Goal: Find specific page/section: Find specific page/section

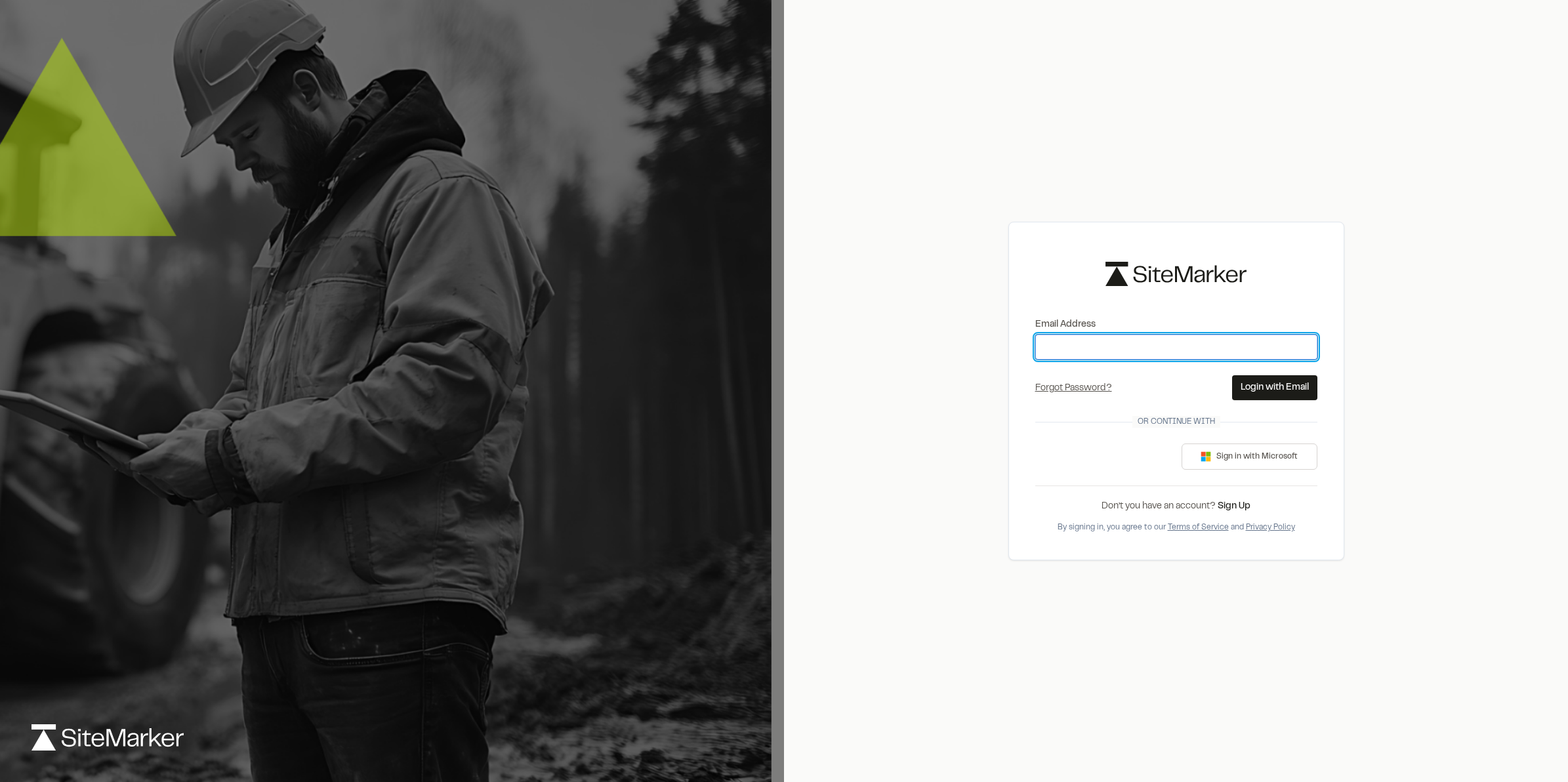
click at [1097, 352] on input "Email Address" at bounding box center [1177, 347] width 282 height 25
type input "**********"
click at [1238, 379] on button "Login with Email" at bounding box center [1275, 388] width 85 height 25
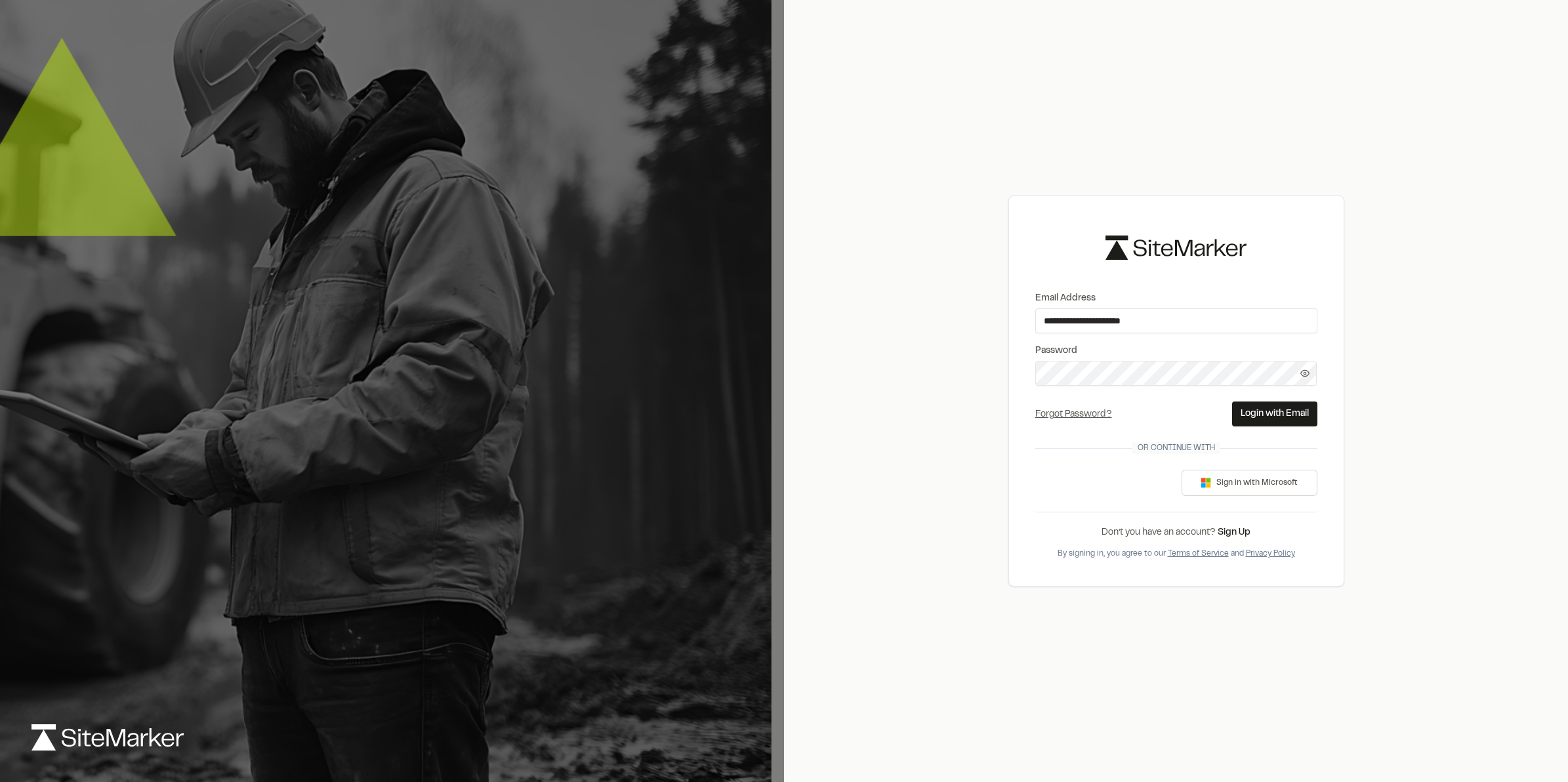
click at [1264, 425] on button "Login with Email" at bounding box center [1275, 414] width 85 height 25
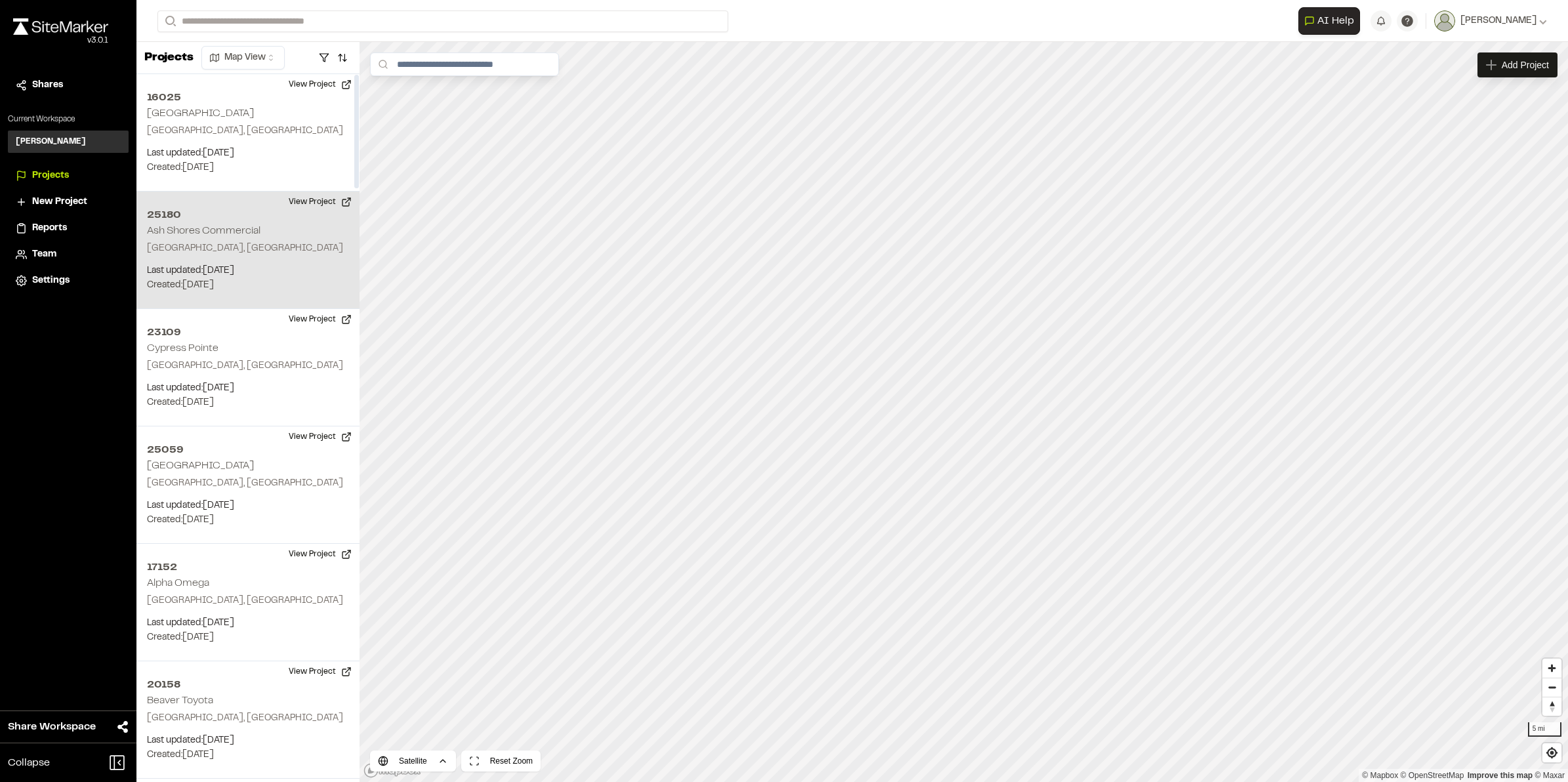
click at [220, 227] on h2 "Ash Shores Commercial" at bounding box center [203, 231] width 113 height 9
click at [319, 200] on button "View Project" at bounding box center [320, 202] width 79 height 21
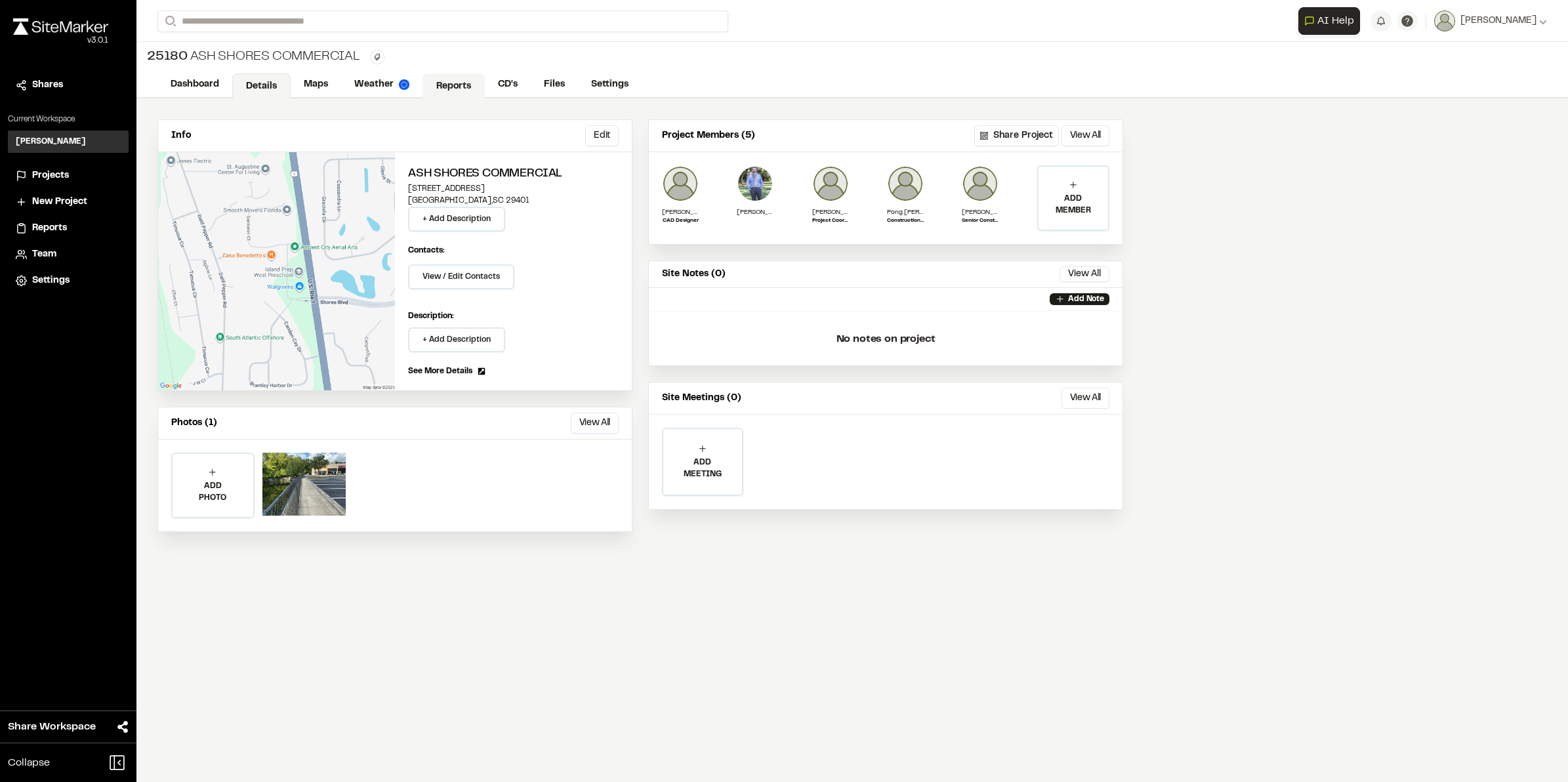
click at [457, 80] on link "Reports" at bounding box center [454, 86] width 63 height 25
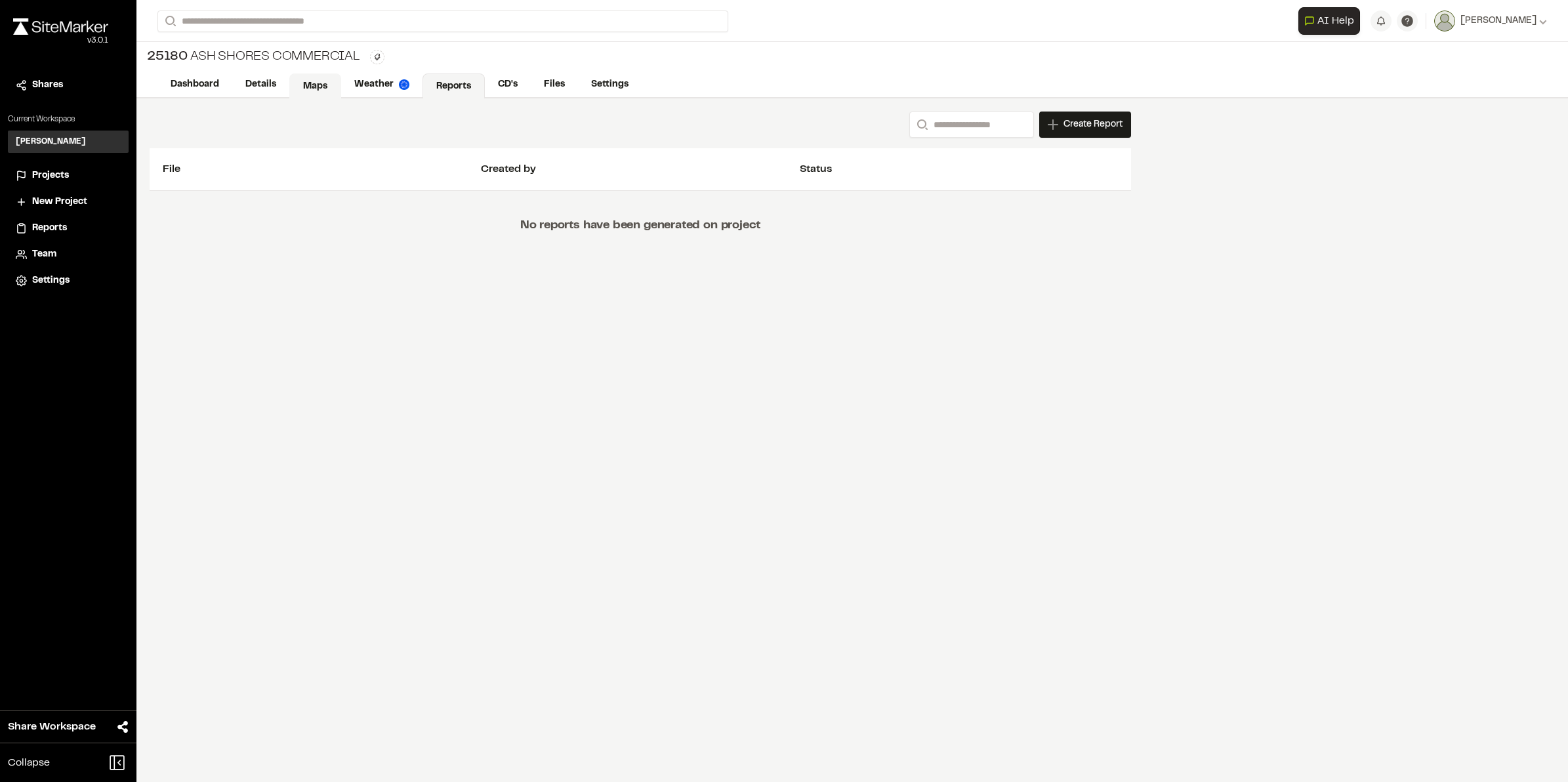
click at [306, 83] on link "Maps" at bounding box center [315, 86] width 52 height 25
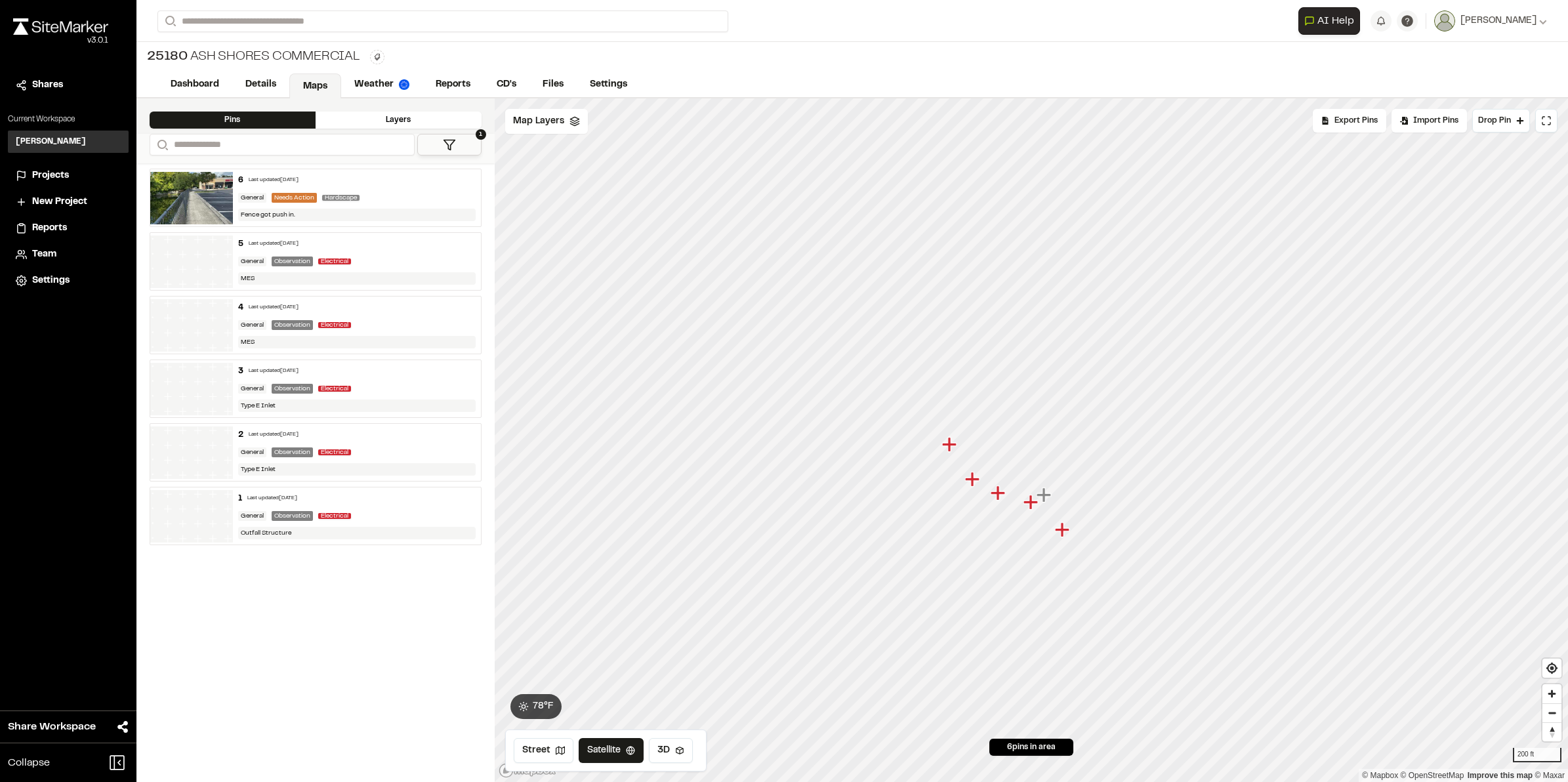
click at [947, 448] on icon "Map marker" at bounding box center [949, 444] width 15 height 15
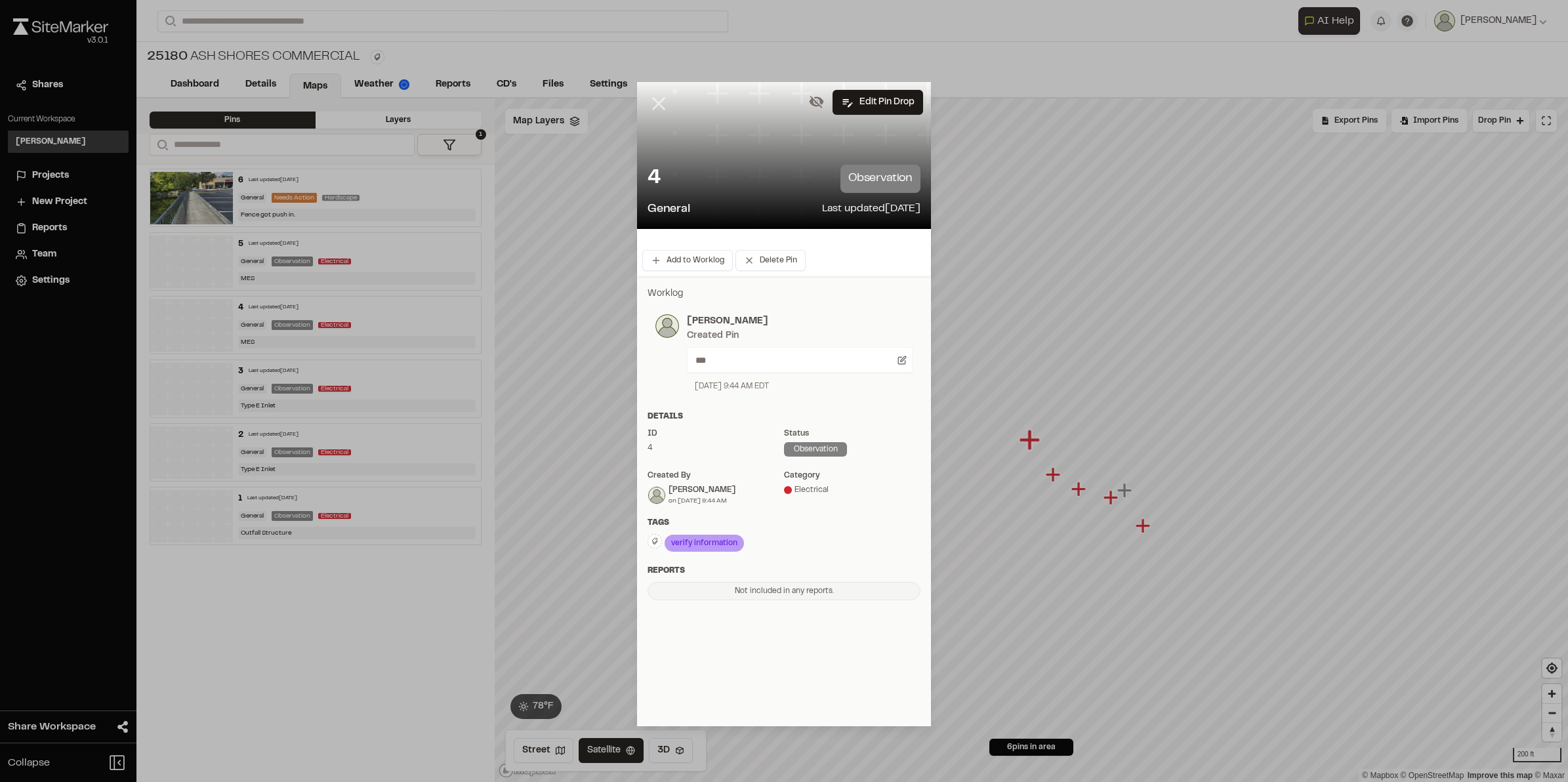
click at [660, 107] on icon at bounding box center [659, 104] width 22 height 22
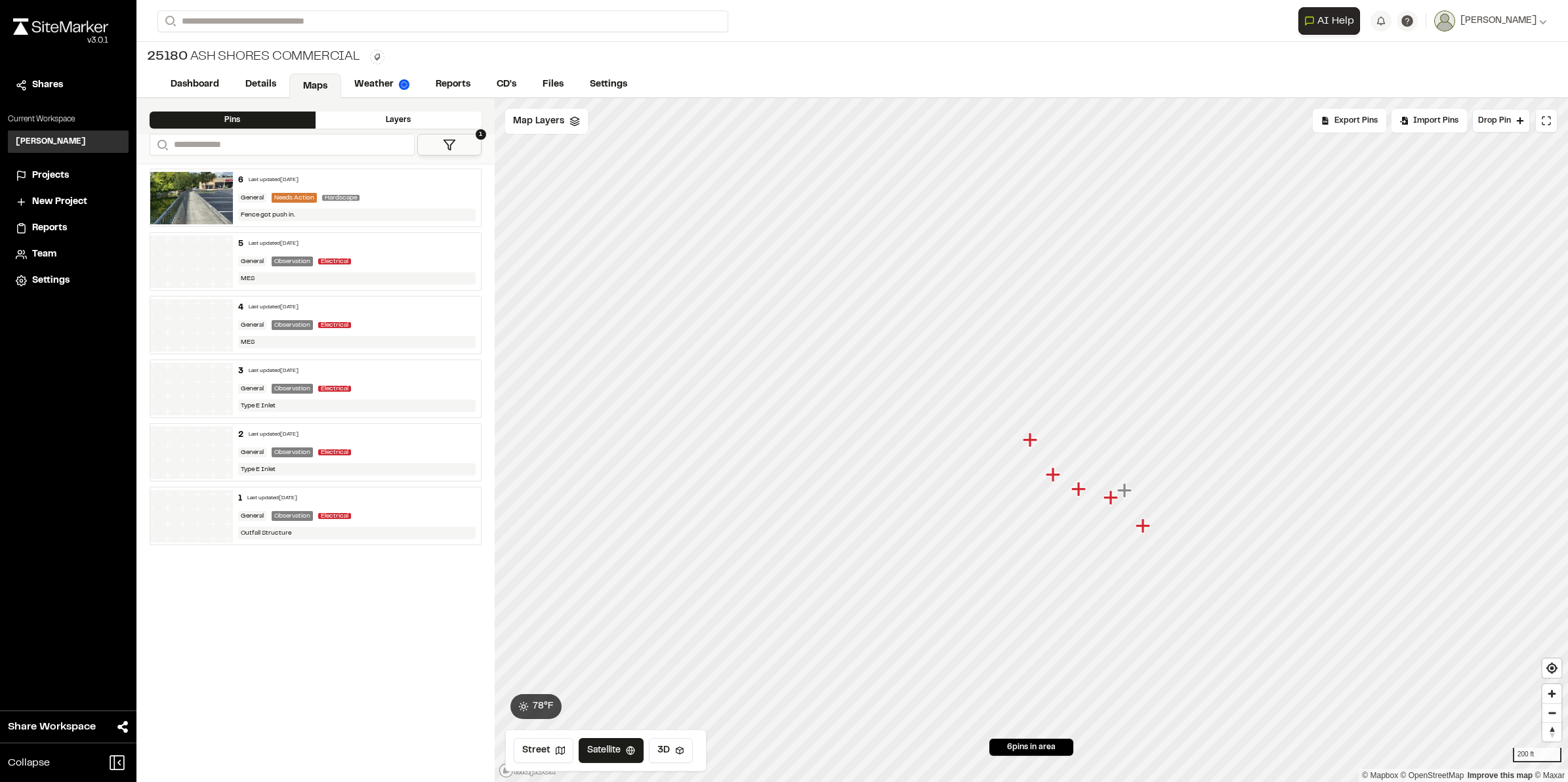
click at [1055, 482] on icon "Map marker" at bounding box center [1054, 475] width 17 height 17
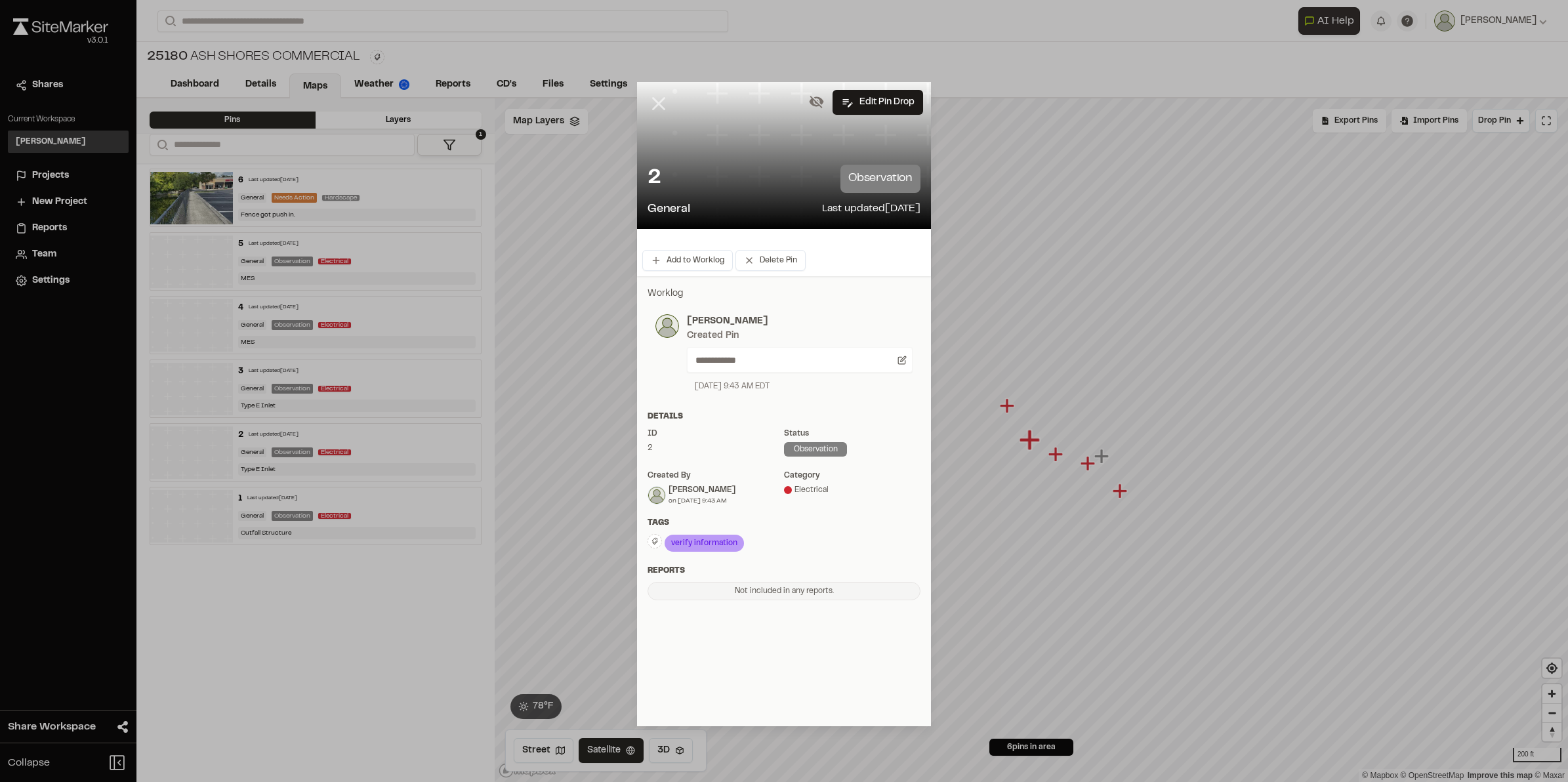
click at [657, 101] on line at bounding box center [659, 104] width 11 height 11
